Goal: Task Accomplishment & Management: Complete application form

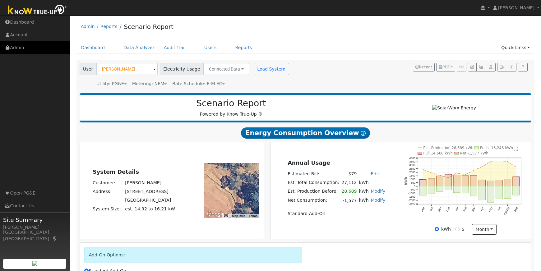
click at [18, 47] on link "Admin" at bounding box center [35, 47] width 70 height 13
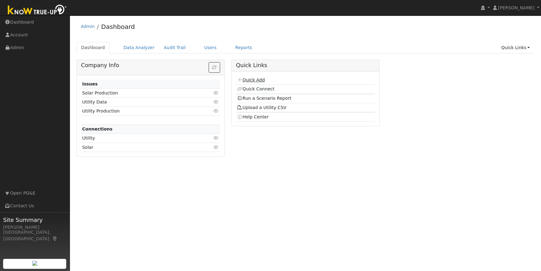
click at [257, 80] on link "Quick Add" at bounding box center [251, 79] width 28 height 5
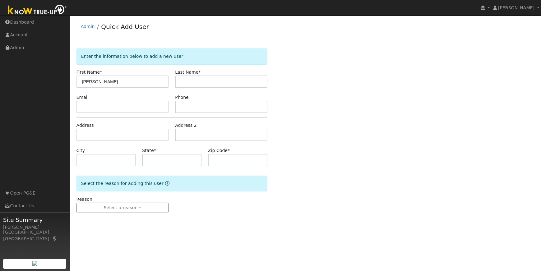
type input "[PERSON_NAME]"
type input "Brown"
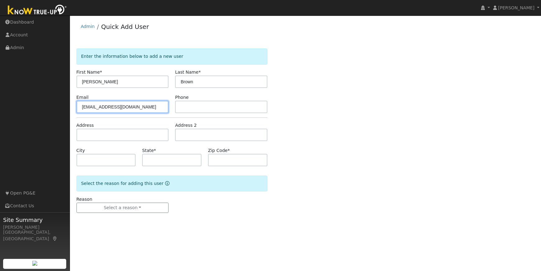
type input "wallstwoodworking@frontiernet.net"
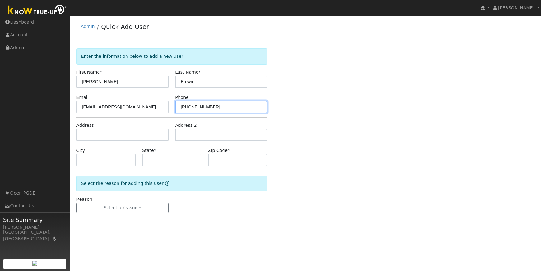
type input "209-532-4209"
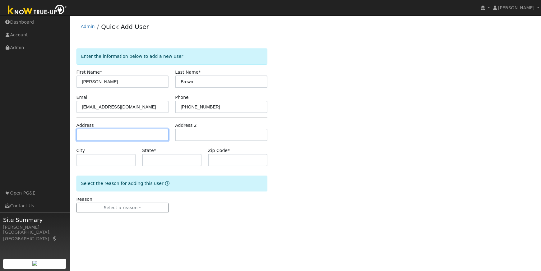
click at [100, 136] on input "text" at bounding box center [122, 135] width 92 height 12
type input "18729 Cedar Street"
type input "Tuolumne"
type input "CA"
type input "95379"
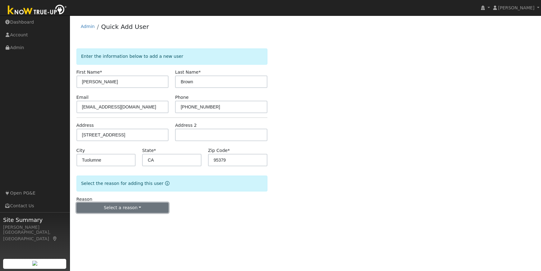
click at [135, 208] on button "Select a reason" at bounding box center [122, 208] width 92 height 11
click at [114, 221] on link "New lead" at bounding box center [111, 220] width 69 height 9
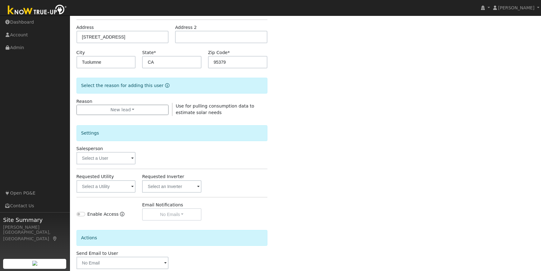
scroll to position [131, 0]
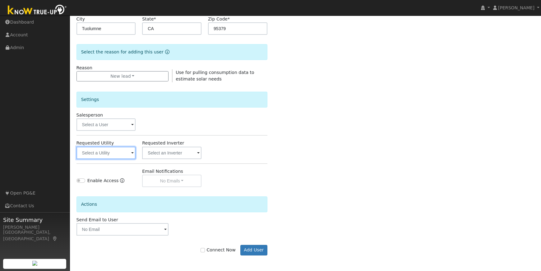
click at [106, 150] on input "text" at bounding box center [105, 153] width 59 height 12
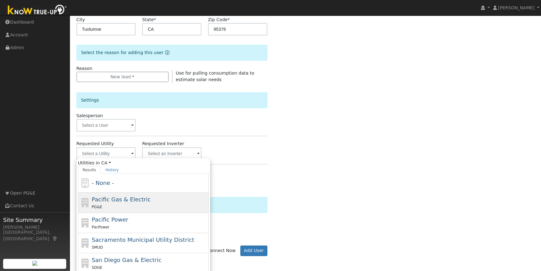
click at [124, 201] on span "Pacific Gas & Electric" at bounding box center [121, 199] width 59 height 7
type input "Pacific Gas & Electric"
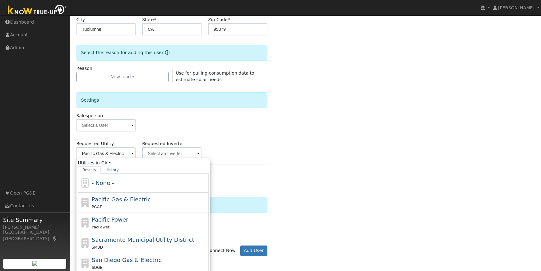
scroll to position [129, 0]
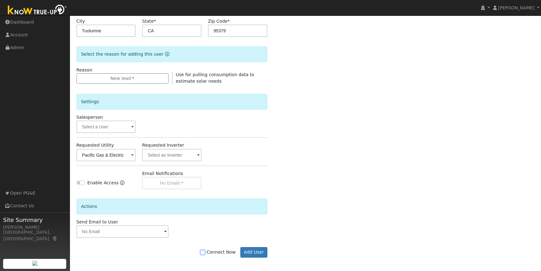
click at [205, 252] on input "Connect Now" at bounding box center [202, 252] width 4 height 4
checkbox input "true"
click at [253, 251] on button "Add User" at bounding box center [253, 252] width 27 height 11
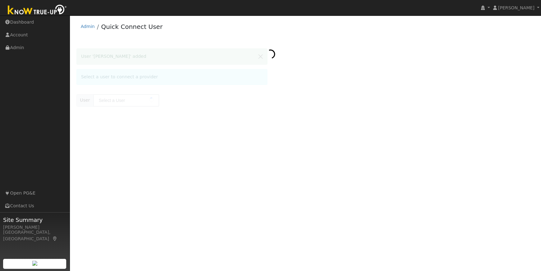
type input "[PERSON_NAME]"
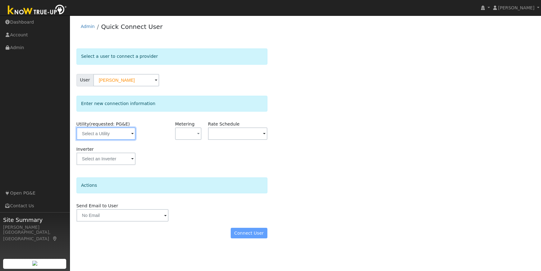
click at [101, 133] on input "text" at bounding box center [105, 133] width 59 height 12
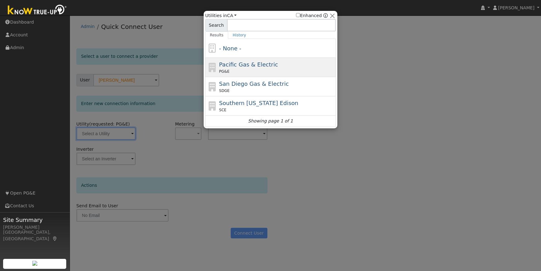
click at [298, 64] on div "Pacific Gas & Electric PG&E" at bounding box center [276, 67] width 115 height 14
type input "PG&E"
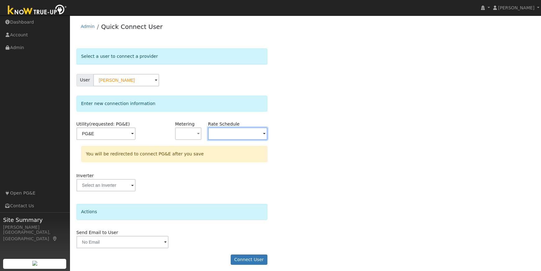
click at [220, 133] on input "text" at bounding box center [237, 133] width 59 height 12
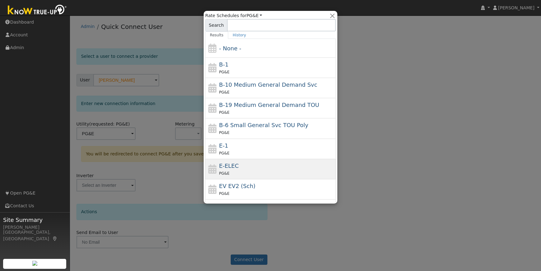
click at [265, 169] on div "E-ELEC PG&E" at bounding box center [276, 169] width 115 height 15
type input "E-ELEC"
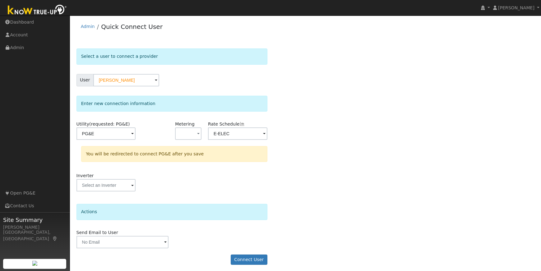
drag, startPoint x: 329, startPoint y: 236, endPoint x: 321, endPoint y: 236, distance: 8.7
click at [329, 236] on div "Select a user to connect a provider User Adam Brown Account Default Account Def…" at bounding box center [305, 159] width 458 height 223
click at [251, 261] on button "Connect User" at bounding box center [249, 260] width 37 height 11
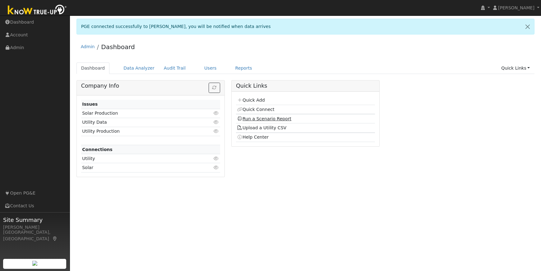
click at [249, 117] on link "Run a Scenario Report" at bounding box center [264, 118] width 54 height 5
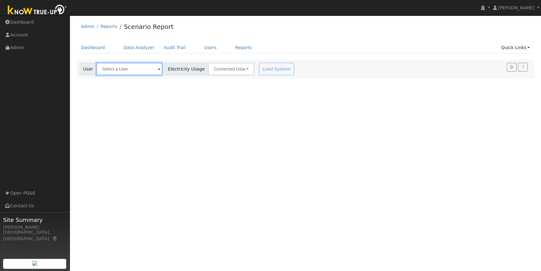
click at [116, 72] on input "text" at bounding box center [129, 69] width 66 height 12
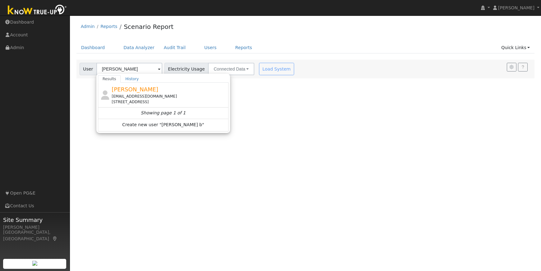
drag, startPoint x: 128, startPoint y: 96, endPoint x: 123, endPoint y: 96, distance: 4.7
click at [128, 96] on div "wallstwoodworking@frontiernet.net" at bounding box center [169, 97] width 115 height 6
type input "Adam Brown"
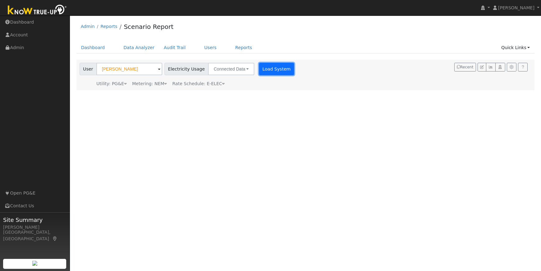
click at [271, 67] on button "Load System" at bounding box center [276, 69] width 35 height 12
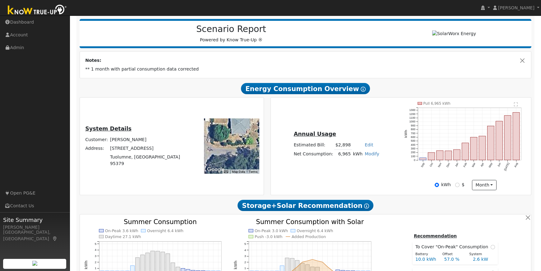
scroll to position [75, 0]
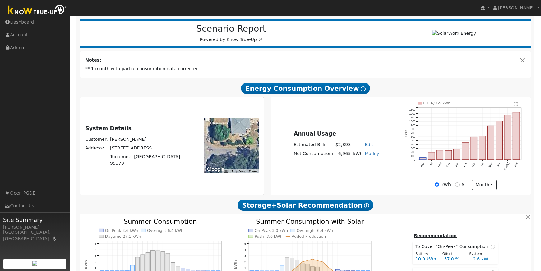
drag, startPoint x: 502, startPoint y: 172, endPoint x: 503, endPoint y: 165, distance: 6.6
click at [503, 169] on icon "Pull 6,965 kWh Sep Oct Nov Dec Jan Feb Mar Apr May Jun Jul Aug 0 100 200 300 40…" at bounding box center [465, 140] width 122 height 77
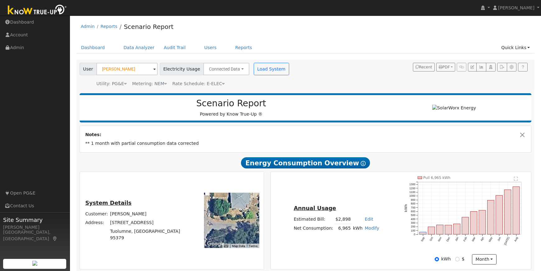
scroll to position [6, 0]
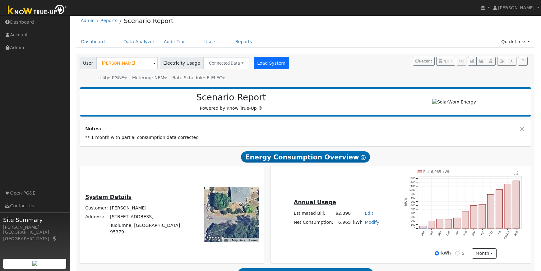
click at [256, 64] on button "Load System" at bounding box center [271, 63] width 35 height 12
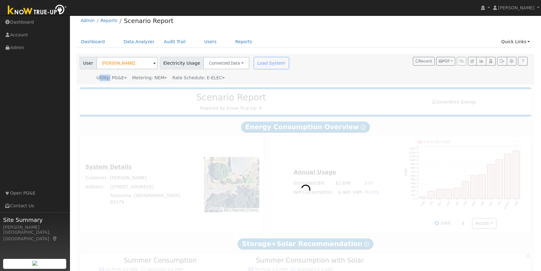
click at [256, 64] on div "Load System" at bounding box center [271, 63] width 39 height 12
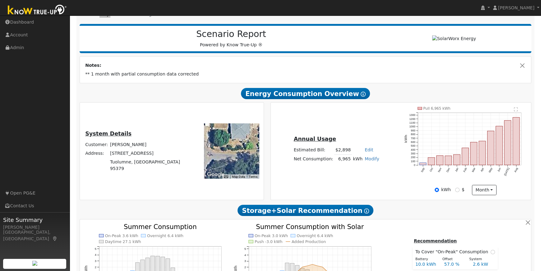
scroll to position [70, 0]
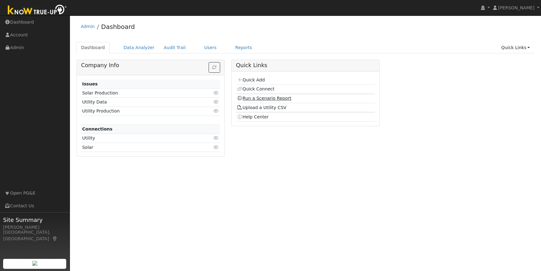
click at [252, 98] on link "Run a Scenario Report" at bounding box center [264, 98] width 54 height 5
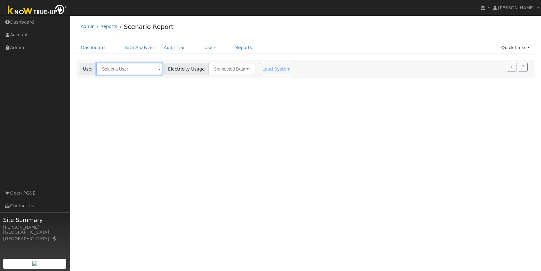
click at [126, 67] on input "text" at bounding box center [129, 69] width 66 height 12
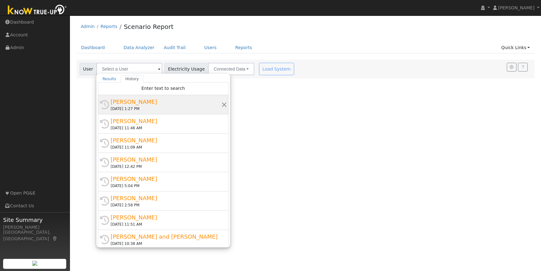
click at [131, 104] on div "[PERSON_NAME]" at bounding box center [166, 102] width 111 height 8
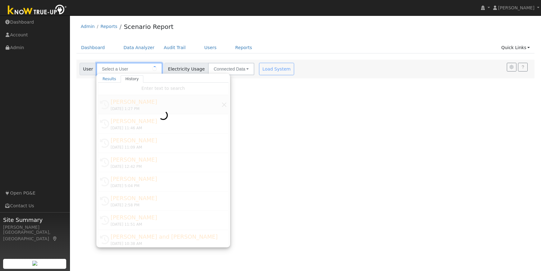
type input "[PERSON_NAME]"
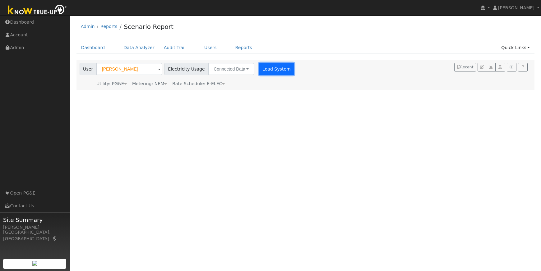
click at [265, 70] on button "Load System" at bounding box center [276, 69] width 35 height 12
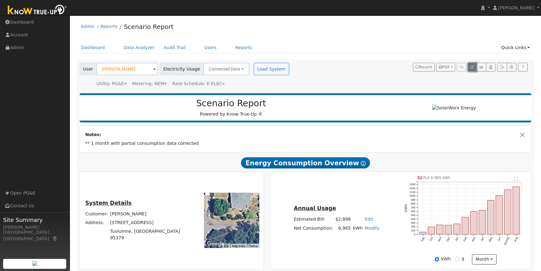
click at [472, 66] on icon "button" at bounding box center [472, 67] width 4 height 4
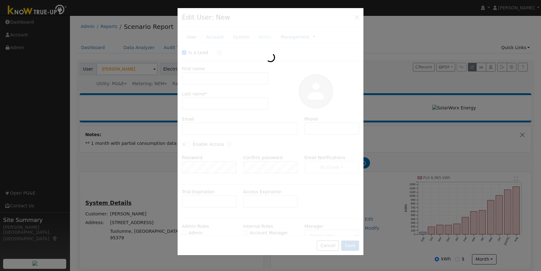
checkbox input "true"
type input "Adam"
type input "Brown"
type input "wallstwoodworking@frontiernet.net"
type input "209-532-4209"
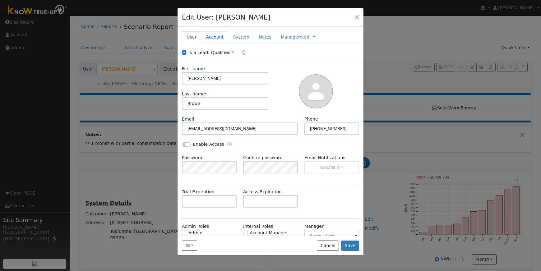
click at [213, 37] on link "Account" at bounding box center [214, 36] width 27 height 11
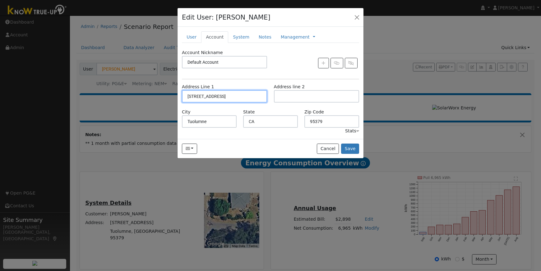
click at [213, 97] on input "18729 Cedar Street" at bounding box center [224, 96] width 85 height 12
type input "18729 Carter Street"
click at [348, 148] on button "Save" at bounding box center [350, 149] width 18 height 11
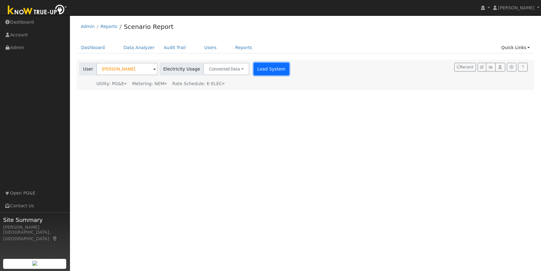
click at [257, 67] on button "Load System" at bounding box center [271, 69] width 35 height 12
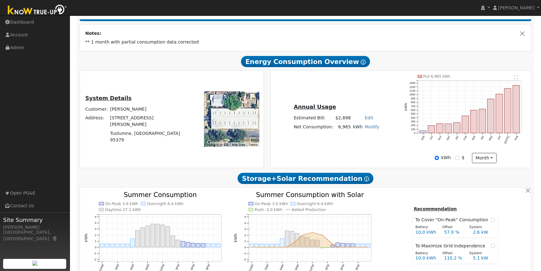
scroll to position [105, 0]
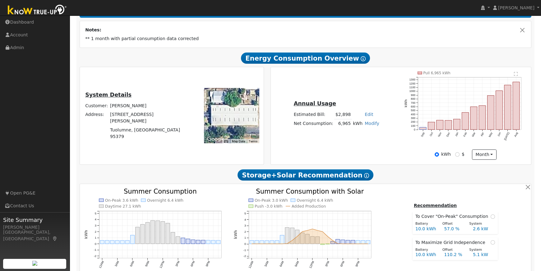
click at [484, 139] on icon "Pull 6,965 kWh Sep Oct Nov Dec Jan Feb Mar Apr May Jun Jul Aug 0 100 200 300 40…" at bounding box center [465, 109] width 122 height 77
click at [17, 47] on link "Admin" at bounding box center [35, 47] width 70 height 13
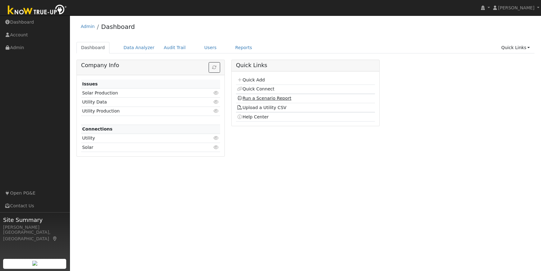
click at [254, 99] on link "Run a Scenario Report" at bounding box center [264, 98] width 54 height 5
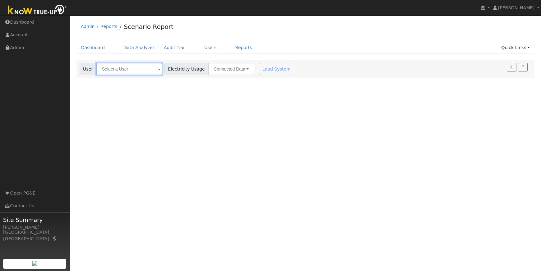
click at [115, 70] on input "text" at bounding box center [129, 69] width 66 height 12
